Goal: Transaction & Acquisition: Purchase product/service

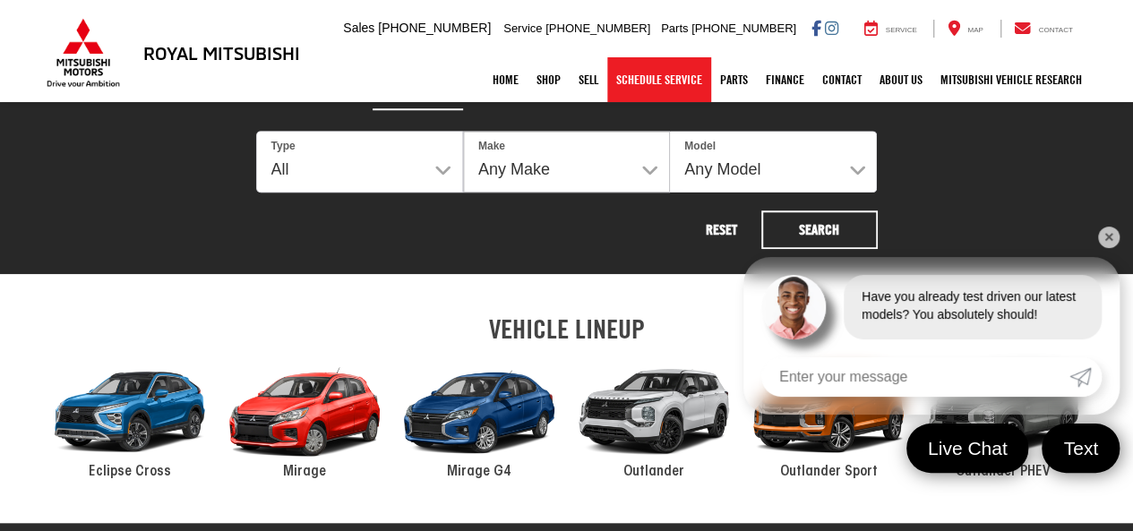
scroll to position [668, 0]
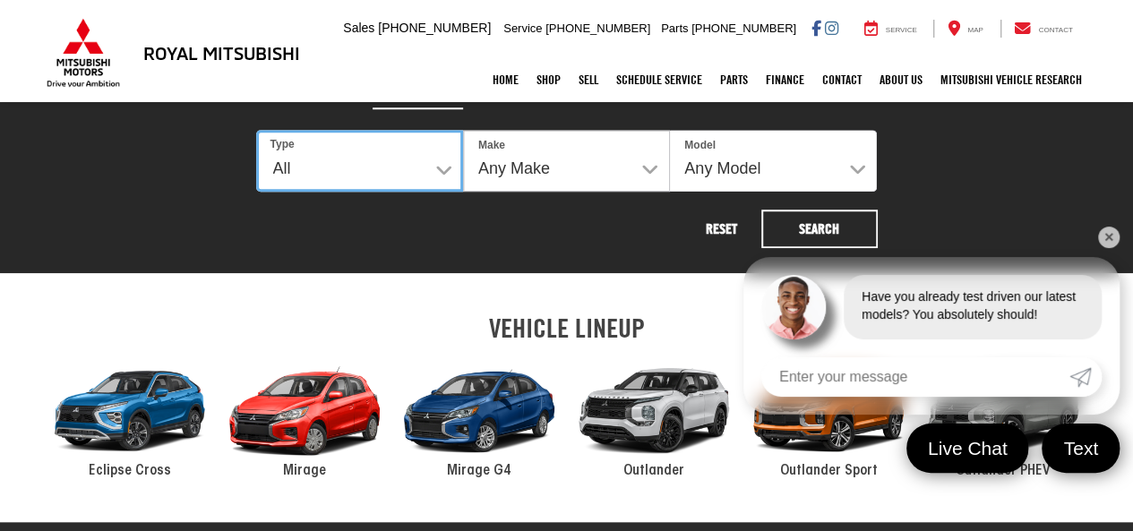
click at [440, 170] on select "All New Used" at bounding box center [359, 161] width 207 height 62
select select "Type:U"
click at [256, 130] on select "All New Used" at bounding box center [359, 161] width 207 height 62
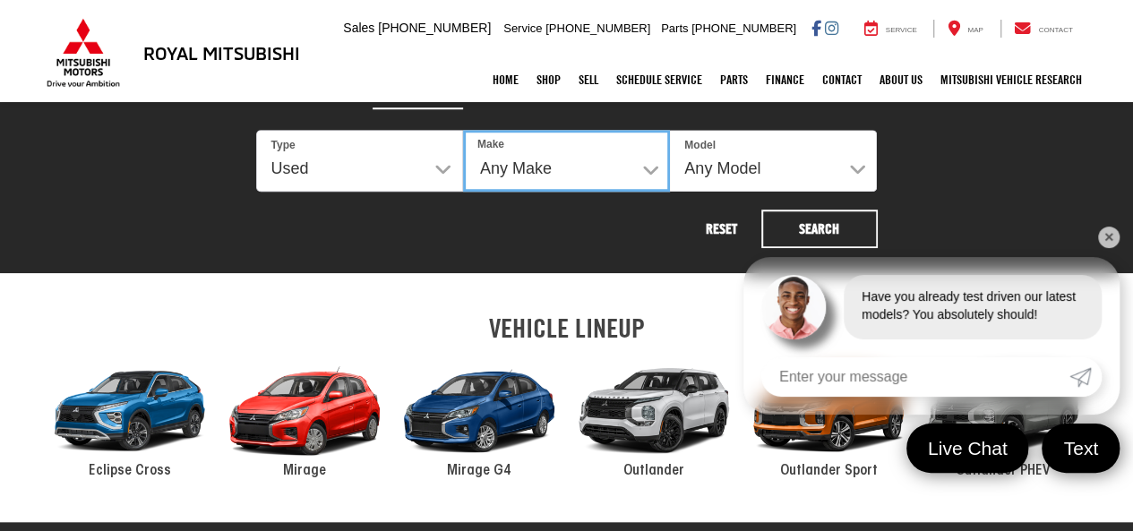
click at [555, 162] on select "Any Make Buick Chevrolet Dodge Ford GMC Hyundai Jeep Kia Mazda Mitsubishi Nissa…" at bounding box center [566, 161] width 207 height 62
select select
select select "Jeep"
click at [463, 130] on select "Any Make Buick Chevrolet Dodge Ford GMC Hyundai Jeep Kia Mazda Mitsubishi Nissa…" at bounding box center [566, 161] width 207 height 62
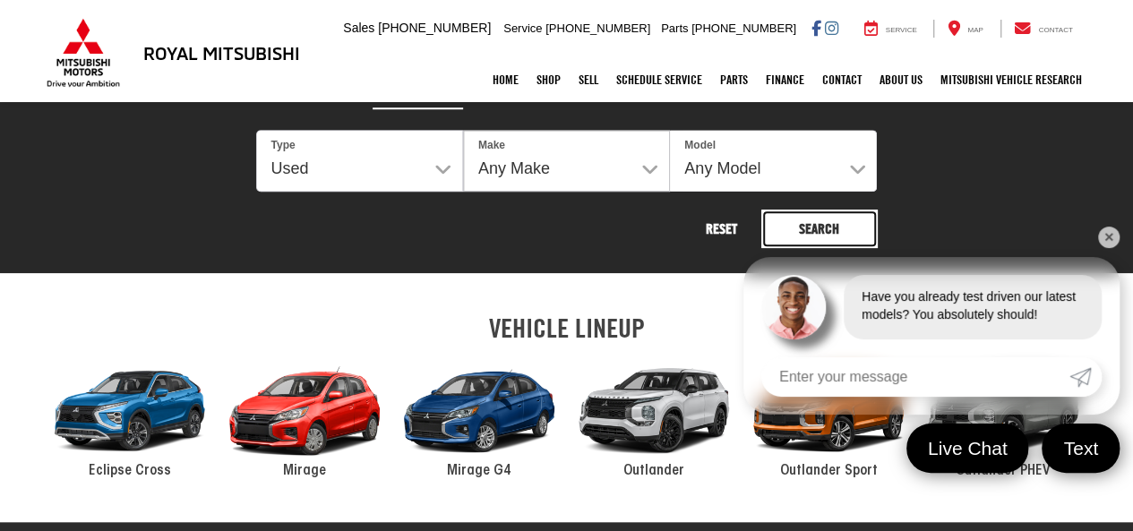
click at [839, 219] on button "Search" at bounding box center [819, 229] width 116 height 39
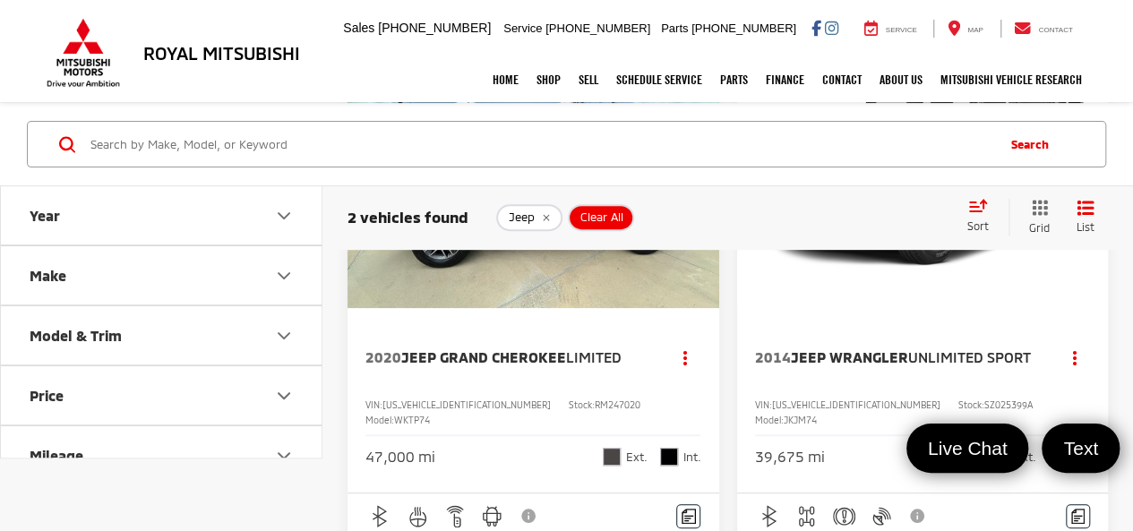
scroll to position [225, 0]
click at [787, 352] on span "2014" at bounding box center [773, 356] width 36 height 17
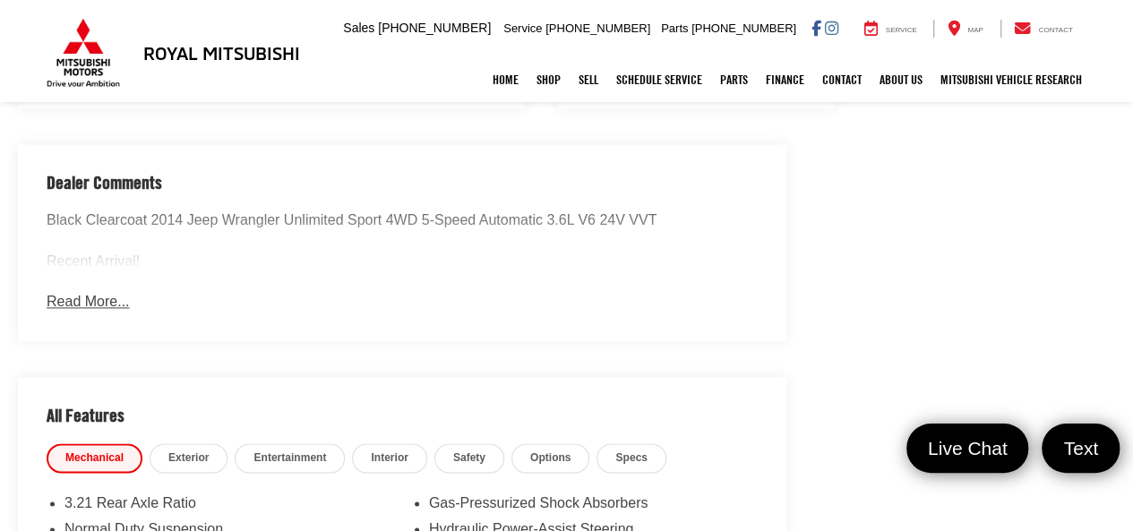
scroll to position [1110, 0]
click at [90, 312] on button "Read More..." at bounding box center [88, 301] width 82 height 21
